Goal: Understand process/instructions: Learn how to perform a task or action

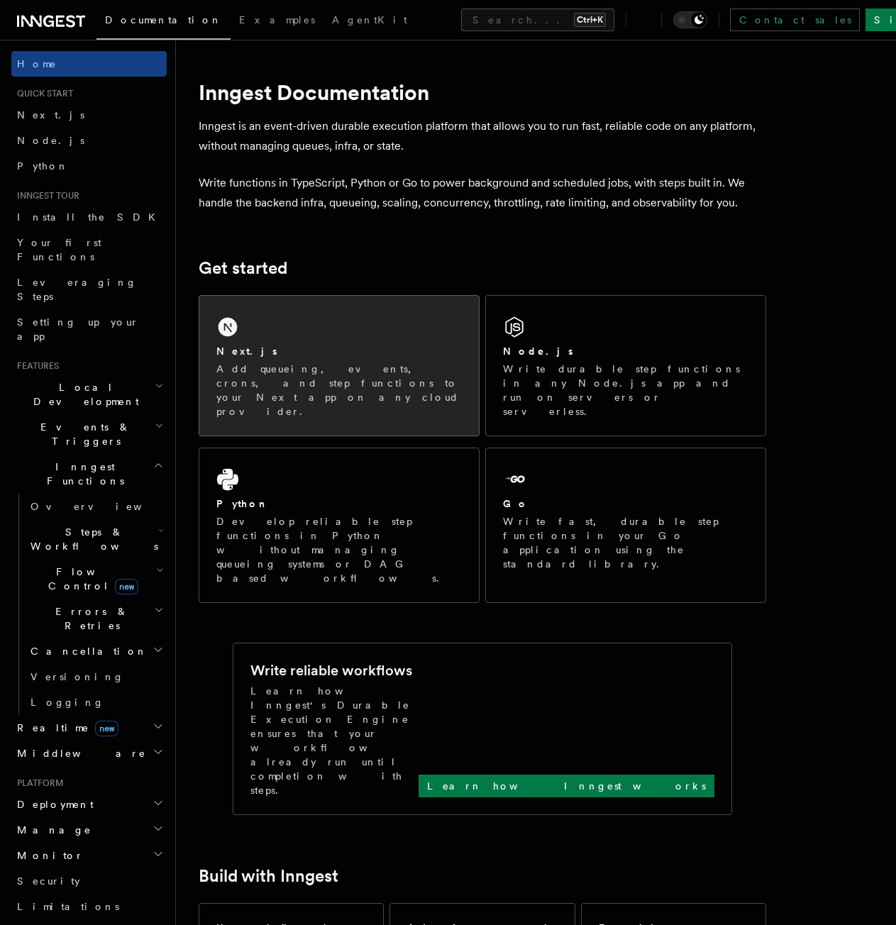
click at [455, 353] on div "Next.js" at bounding box center [338, 351] width 245 height 15
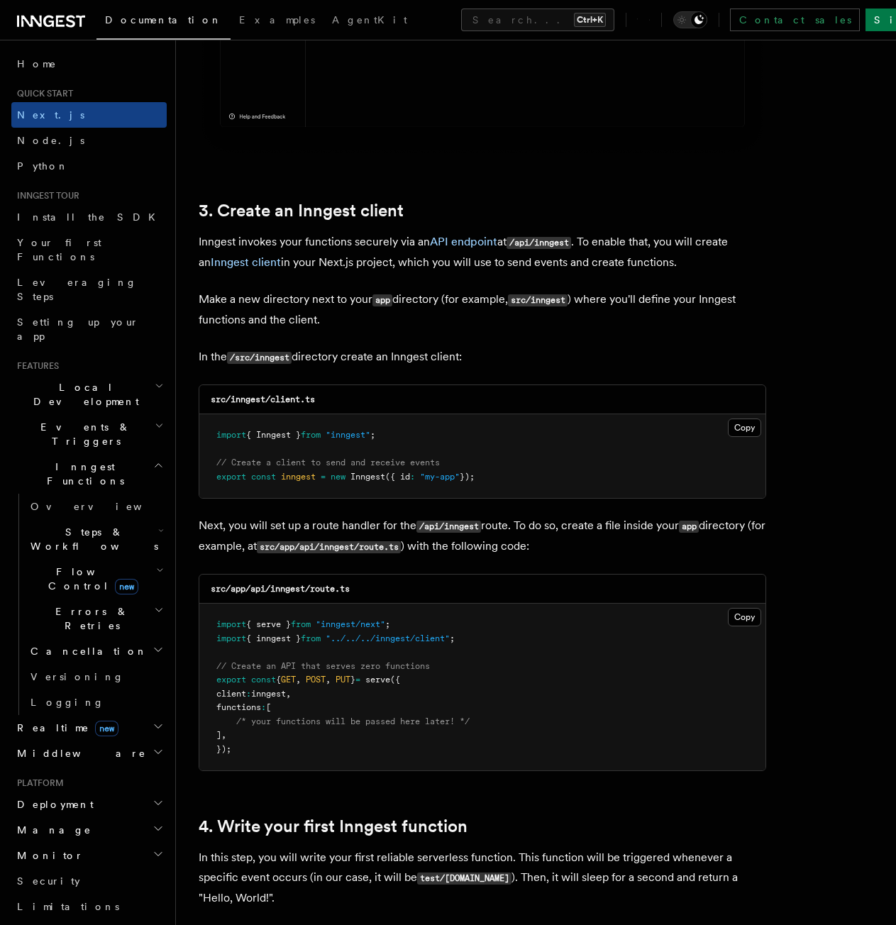
scroll to position [1560, 0]
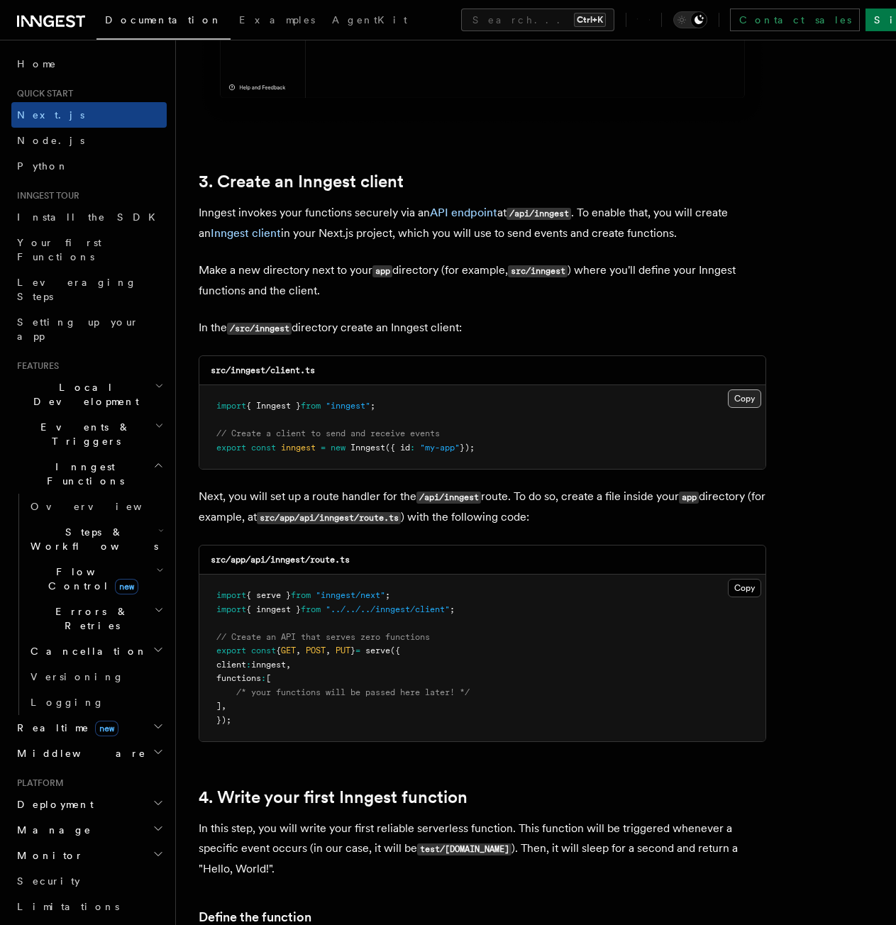
click at [742, 398] on button "Copy Copied" at bounding box center [743, 398] width 33 height 18
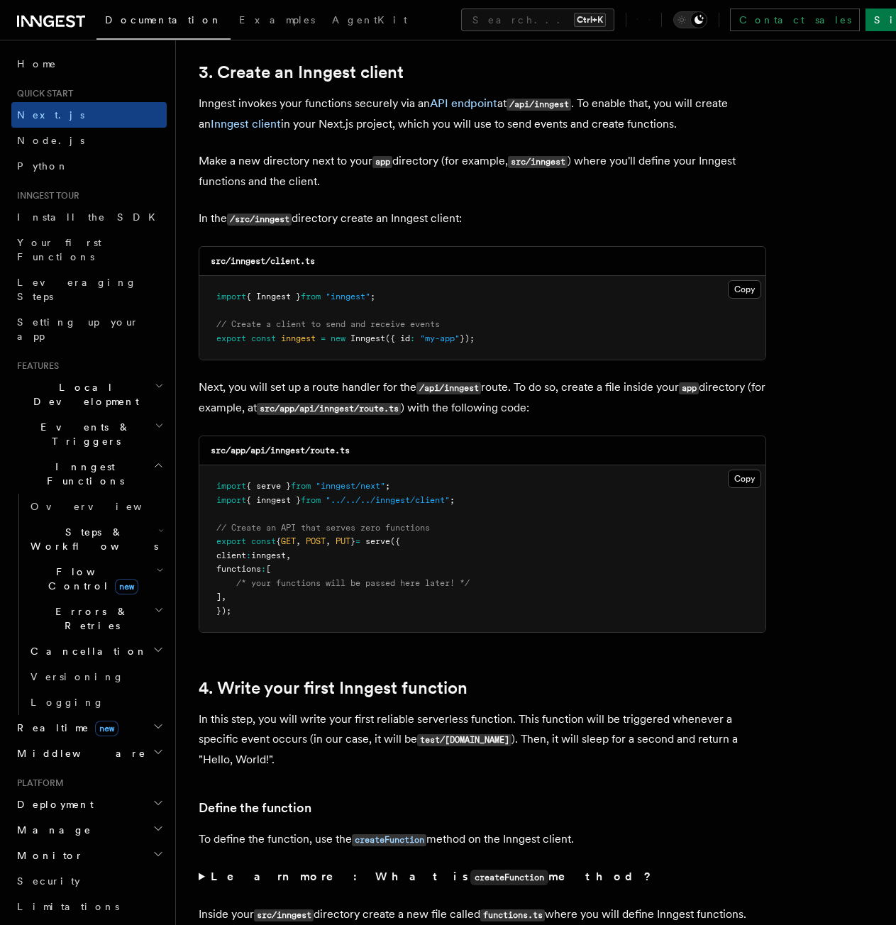
scroll to position [1702, 0]
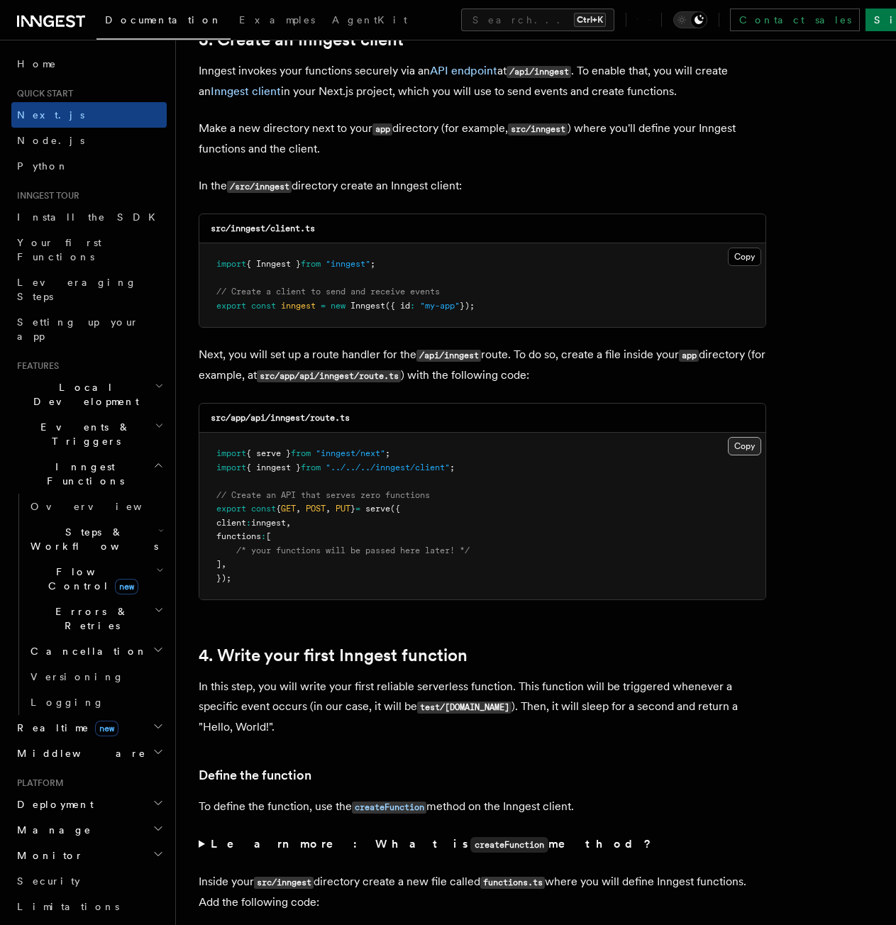
click at [734, 442] on button "Copy Copied" at bounding box center [743, 446] width 33 height 18
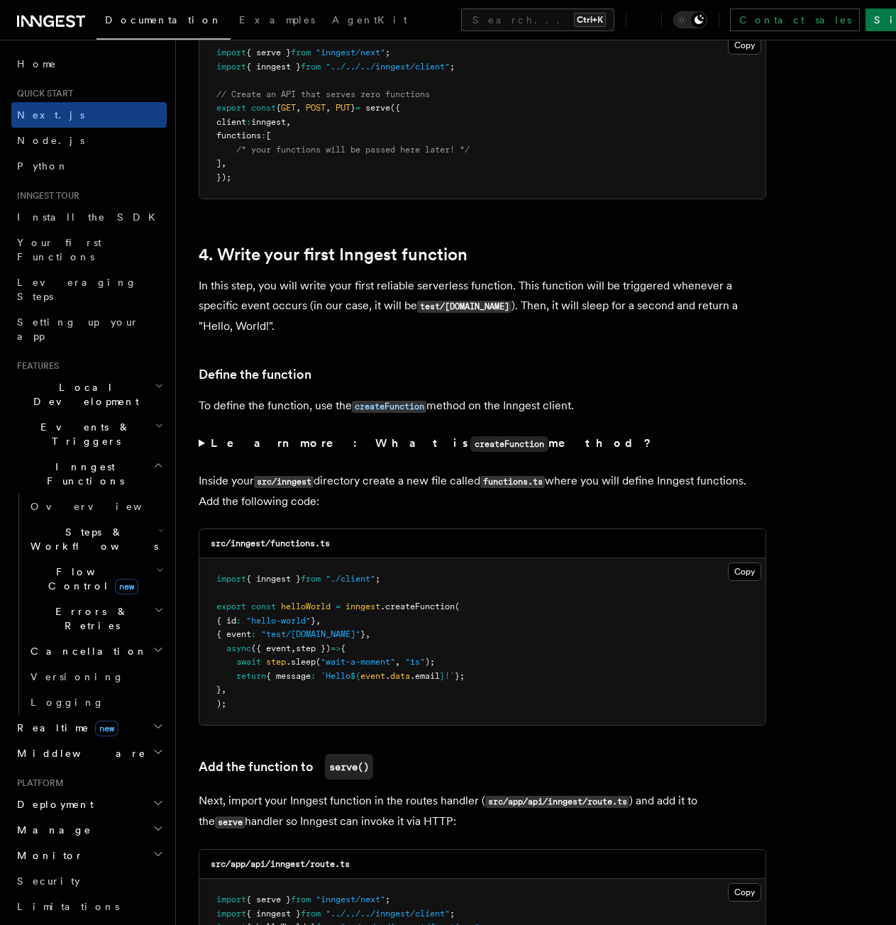
scroll to position [2127, 0]
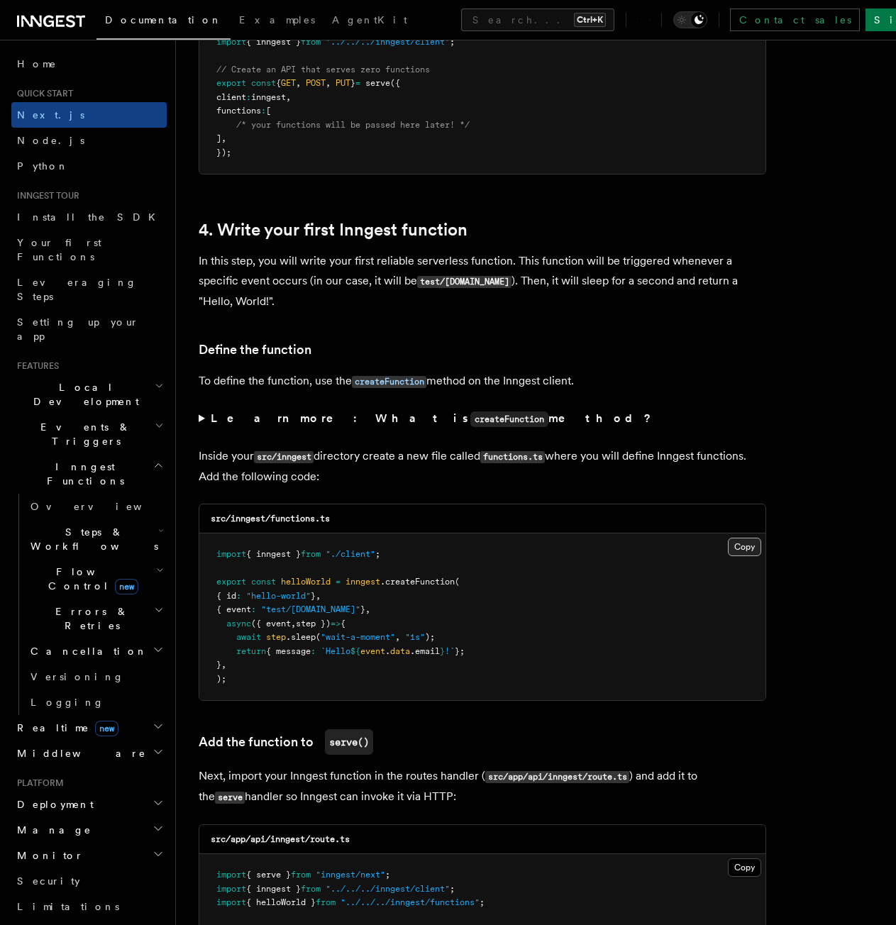
click at [735, 542] on button "Copy Copied" at bounding box center [743, 546] width 33 height 18
drag, startPoint x: 758, startPoint y: 548, endPoint x: 741, endPoint y: 549, distance: 17.1
click at [758, 548] on button "Copy Copied" at bounding box center [743, 546] width 33 height 18
